Goal: Task Accomplishment & Management: Use online tool/utility

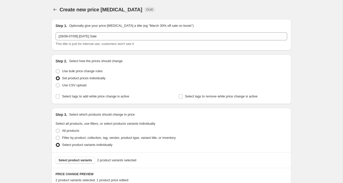
select select "577536138"
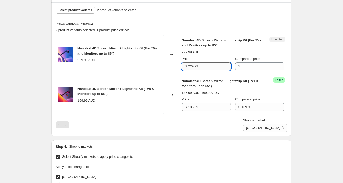
click at [215, 69] on input "229.99" at bounding box center [209, 66] width 43 height 8
type input "229.99"
click at [245, 68] on input "Compare at price" at bounding box center [263, 66] width 43 height 8
paste input "229.99"
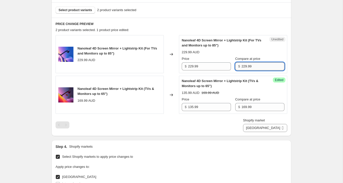
type input "229.99"
click at [201, 62] on div "Price $ 229.99" at bounding box center [206, 63] width 49 height 14
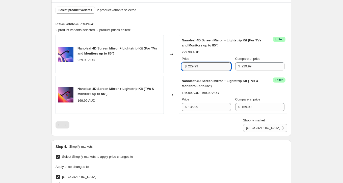
click at [201, 63] on input "229.99" at bounding box center [209, 66] width 43 height 8
paste input "183"
type input "183.99"
click at [218, 52] on div "229.99 AUD" at bounding box center [233, 52] width 103 height 5
click at [85, 14] on div "Select product variants 2 product variants selected" at bounding box center [172, 9] width 240 height 15
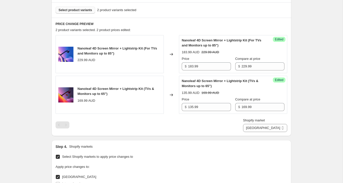
click at [85, 9] on span "Select product variants" at bounding box center [76, 10] width 34 height 4
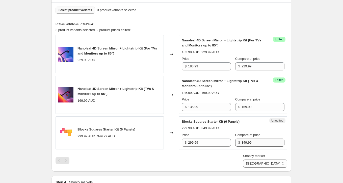
click at [247, 138] on div "Compare at price $ 349.99" at bounding box center [260, 140] width 49 height 14
click at [247, 141] on input "349.99" at bounding box center [263, 143] width 43 height 8
paste input "29"
type input "299.99"
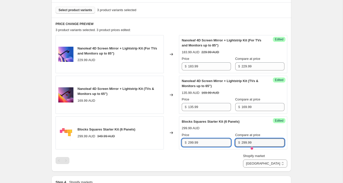
click at [206, 141] on input "299.99" at bounding box center [209, 143] width 43 height 8
paste input "24"
type input "224.99"
click at [304, 139] on div "Create new price [MEDICAL_DATA]. This page is ready Create new price [MEDICAL_D…" at bounding box center [171, 89] width 343 height 479
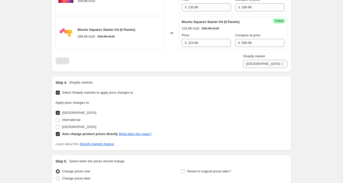
scroll to position [295, 0]
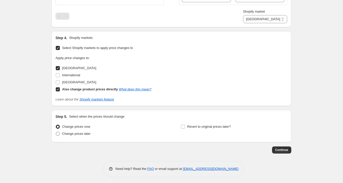
click at [61, 133] on label "Change prices later" at bounding box center [73, 133] width 35 height 7
click at [56, 132] on input "Change prices later" at bounding box center [56, 132] width 0 height 0
radio input "true"
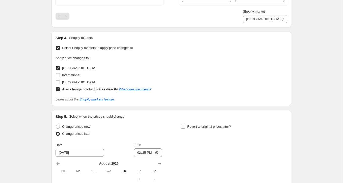
click at [187, 125] on label "Revert to original prices later?" at bounding box center [206, 126] width 50 height 7
click at [185, 125] on input "Revert to original prices later?" at bounding box center [183, 127] width 4 height 4
checkbox input "true"
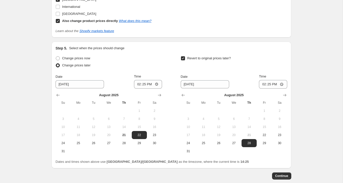
scroll to position [389, 0]
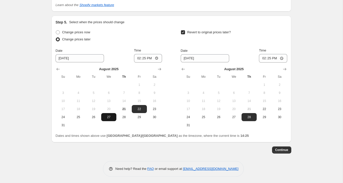
click at [108, 115] on span "27" at bounding box center [108, 117] width 11 height 4
type input "[DATE]"
click at [144, 58] on input "14:25" at bounding box center [148, 58] width 28 height 9
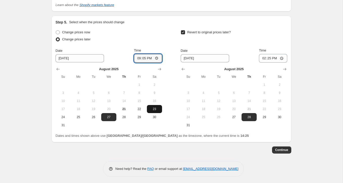
type input "21:50"
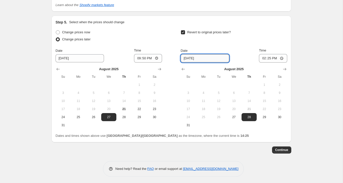
click at [199, 59] on input "[DATE]" at bounding box center [205, 58] width 49 height 8
click at [283, 69] on icon "Show next month, September 2025" at bounding box center [285, 69] width 5 height 5
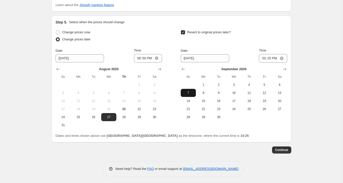
click at [190, 94] on span "7" at bounding box center [188, 93] width 11 height 4
type input "[DATE]"
click at [267, 60] on input "14:25" at bounding box center [273, 58] width 28 height 9
type input "22:00"
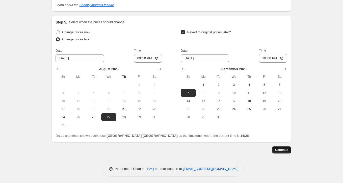
click at [282, 150] on span "Continue" at bounding box center [281, 150] width 13 height 4
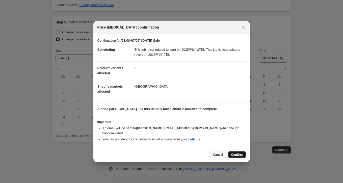
click at [237, 153] on span "Confirm" at bounding box center [237, 155] width 12 height 4
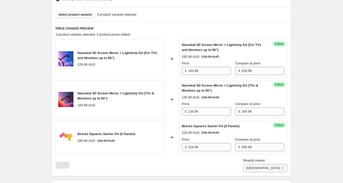
scroll to position [168, 0]
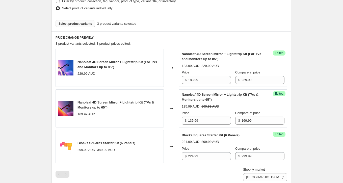
click at [73, 24] on span "Select product variants" at bounding box center [76, 24] width 34 height 4
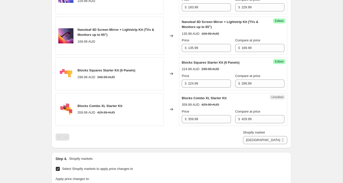
scroll to position [241, 0]
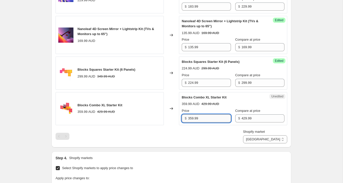
click at [215, 118] on input "359.99" at bounding box center [209, 118] width 43 height 8
type input "359.99"
click at [243, 122] on div "Unedited Blocks Combo XL Starter Kit 359.99 AUD 429.99 AUD Price $ 359.99 Compa…" at bounding box center [233, 108] width 108 height 33
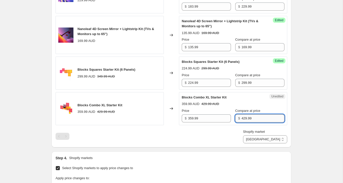
click at [243, 119] on input "429.99" at bounding box center [263, 118] width 43 height 8
paste input "35"
type input "359.99"
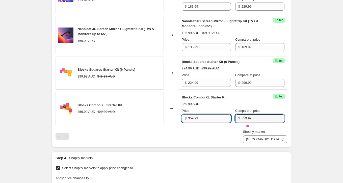
click at [204, 116] on input "359.99" at bounding box center [209, 118] width 43 height 8
paste input "26"
type input "269.99"
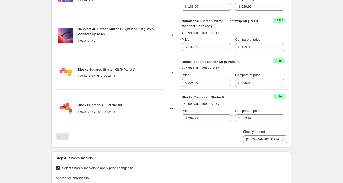
click at [300, 108] on div "[28/08-07/09] [DATE] Sale. This page is ready [28/08-07/09] [DATE] Sale Info Sc…" at bounding box center [171, 79] width 343 height 640
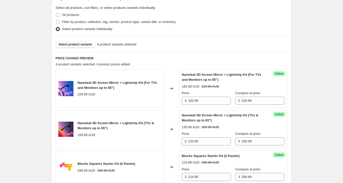
scroll to position [147, 0]
click at [86, 47] on button "Select product variants" at bounding box center [76, 44] width 40 height 7
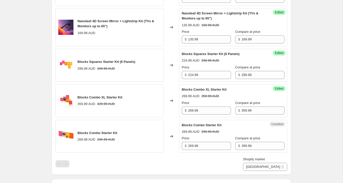
scroll to position [271, 0]
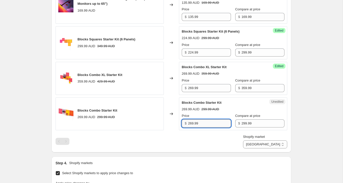
click at [206, 122] on input "269.99" at bounding box center [209, 124] width 43 height 8
type input "269.99"
click at [244, 124] on input "299.99" at bounding box center [263, 124] width 43 height 8
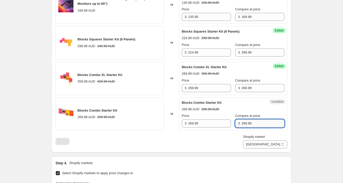
paste input "6"
type input "269.99"
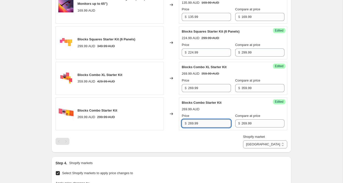
click at [213, 122] on input "269.99" at bounding box center [209, 124] width 43 height 8
paste input "02.4"
type input "202.49"
click at [293, 121] on div "[28/08-07/09] [DATE] Sale. This page is ready [28/08-07/09] [DATE] Sale Info Sc…" at bounding box center [171, 67] width 252 height 676
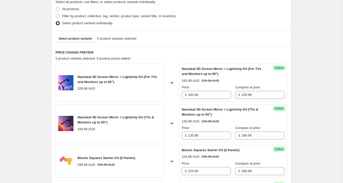
scroll to position [148, 0]
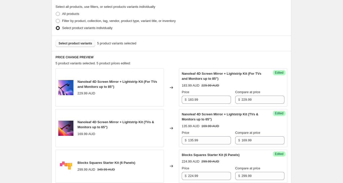
click at [85, 43] on span "Select product variants" at bounding box center [76, 43] width 34 height 4
click at [91, 44] on span "Select product variants" at bounding box center [76, 43] width 34 height 4
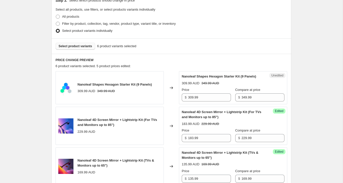
scroll to position [139, 0]
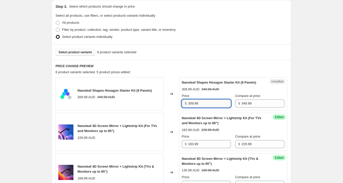
click at [205, 105] on input "309.99" at bounding box center [209, 104] width 43 height 8
type input "309.99"
click at [258, 108] on input "349.99" at bounding box center [263, 104] width 43 height 8
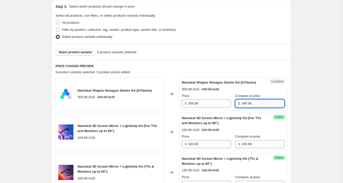
paste input "0"
type input "309.99"
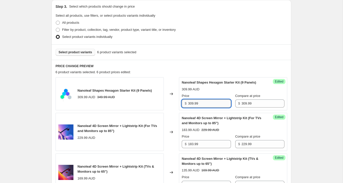
click at [201, 105] on input "309.99" at bounding box center [209, 104] width 43 height 8
paste input "232.4"
type input "232.49"
click at [78, 52] on span "Select product variants" at bounding box center [76, 52] width 34 height 4
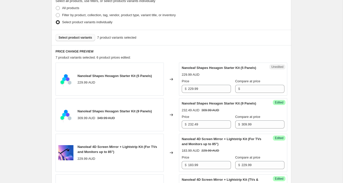
scroll to position [155, 0]
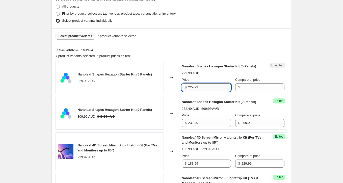
click at [205, 91] on input "229.99" at bounding box center [209, 87] width 43 height 8
type input "229.99"
click at [247, 89] on input "Compare at price" at bounding box center [263, 87] width 43 height 8
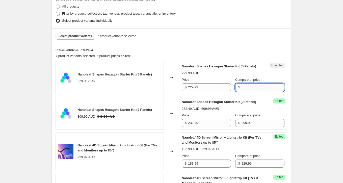
paste input "229.99"
type input "229.99"
click at [204, 91] on input "229.99" at bounding box center [209, 87] width 43 height 8
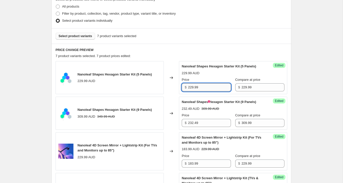
paste input "172.4"
type input "172.49"
click at [224, 76] on div "172.49 AUD 229.99 AUD" at bounding box center [233, 73] width 103 height 5
click at [71, 38] on span "Select product variants" at bounding box center [76, 36] width 34 height 4
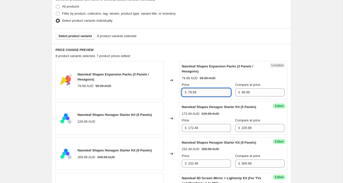
click at [203, 92] on input "79.99" at bounding box center [209, 92] width 43 height 8
type input "79.99"
click at [249, 91] on input "99.99" at bounding box center [263, 92] width 43 height 8
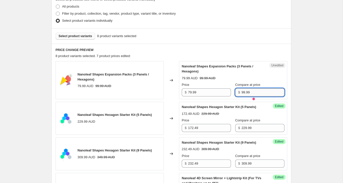
paste input "7"
paste input "5"
type input "59.99"
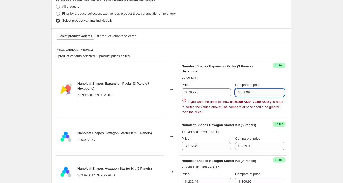
click at [258, 91] on input "59.99" at bounding box center [263, 92] width 43 height 8
click at [202, 91] on input "79.99" at bounding box center [209, 92] width 43 height 8
type input "79.99"
click at [260, 93] on input "59.99" at bounding box center [263, 92] width 43 height 8
paste input "7"
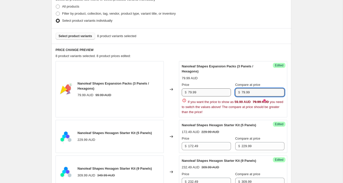
type input "79.99"
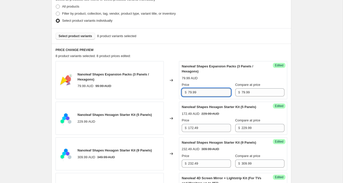
click at [204, 90] on input "79.99" at bounding box center [209, 92] width 43 height 8
paste input "5"
type input "59.99"
